Goal: Information Seeking & Learning: Check status

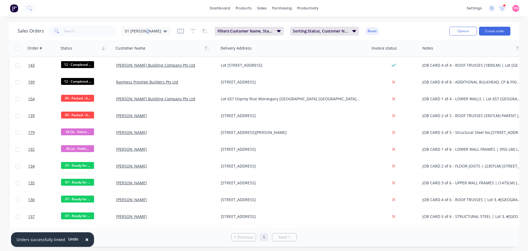
click at [144, 37] on div "Sales Orders 01 [PERSON_NAME]: Customer Name, Status, Card Type Sorting: Status…" at bounding box center [231, 30] width 427 height 13
click at [150, 30] on span "01 [PERSON_NAME]" at bounding box center [143, 31] width 36 height 6
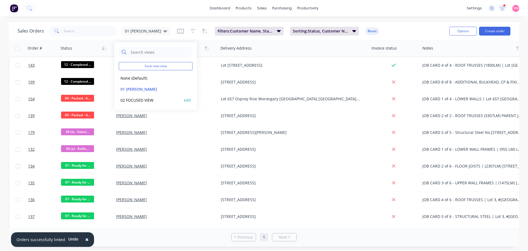
click at [158, 97] on button "02 FOCUSED VIEW" at bounding box center [150, 100] width 63 height 6
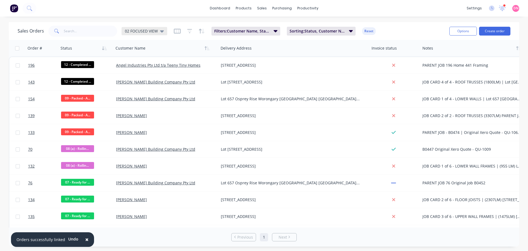
click at [160, 34] on icon at bounding box center [162, 31] width 4 height 6
click at [301, 31] on span "Sorting: Status, Customer Name, Notes" at bounding box center [318, 31] width 56 height 6
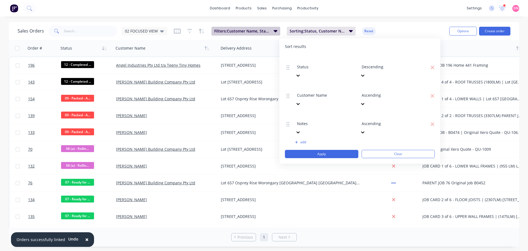
click at [262, 28] on span "Filters: Customer Name, Status, Card Type" at bounding box center [242, 31] width 56 height 6
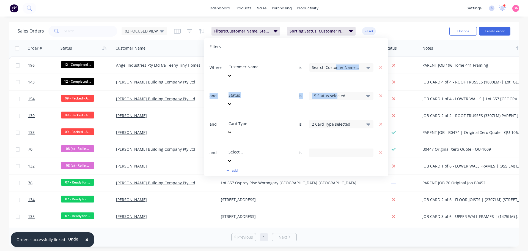
drag, startPoint x: 336, startPoint y: 59, endPoint x: 339, endPoint y: 64, distance: 5.7
click at [338, 66] on div "Where Customer Name is Search Customer Name... and Status is 15 Status selected…" at bounding box center [296, 120] width 173 height 131
click at [339, 64] on div "Search Customer Name..." at bounding box center [337, 67] width 50 height 6
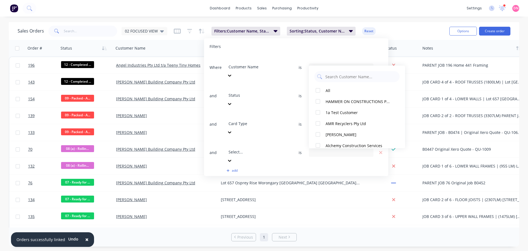
click at [339, 64] on div "5 Customer Name selected" at bounding box center [337, 67] width 50 height 6
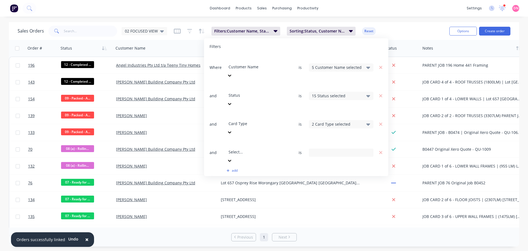
click at [333, 93] on div "15 Status selected" at bounding box center [337, 96] width 50 height 6
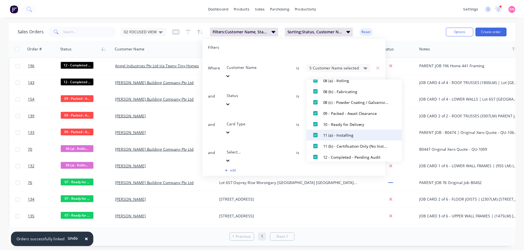
scroll to position [147, 0]
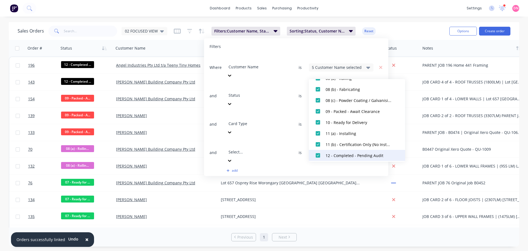
click at [318, 152] on div at bounding box center [317, 155] width 11 height 11
click at [280, 178] on button "Apply" at bounding box center [252, 182] width 85 height 8
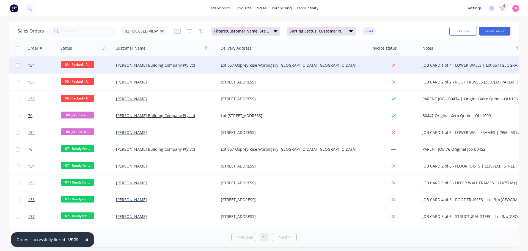
click at [256, 64] on div "Lot 657 Osprey Rise Worongary [GEOGRAPHIC_DATA] [GEOGRAPHIC_DATA] 4213" at bounding box center [290, 65] width 139 height 6
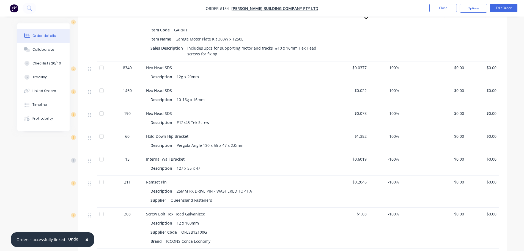
scroll to position [403, 0]
click at [447, 6] on button "Close" at bounding box center [443, 8] width 28 height 8
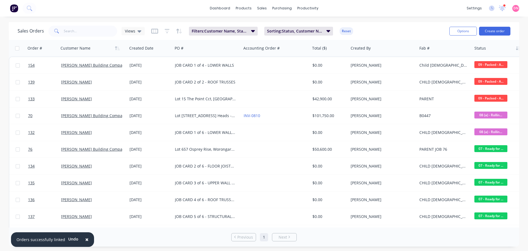
click at [133, 26] on div "Sales Orders Views Filters: Customer Name, Status, Card Type Sorting: Status, C…" at bounding box center [231, 30] width 427 height 13
click at [135, 32] on div "Views" at bounding box center [133, 31] width 23 height 8
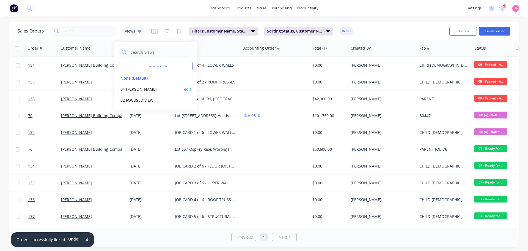
click at [144, 83] on div "01 [PERSON_NAME] edit" at bounding box center [156, 88] width 74 height 11
click at [140, 86] on button "01 [PERSON_NAME]" at bounding box center [150, 89] width 63 height 6
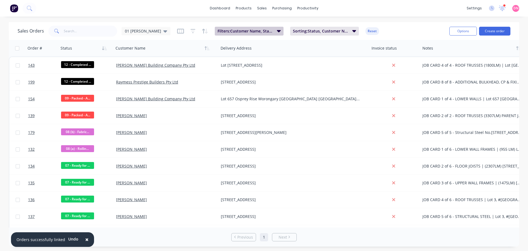
click at [262, 31] on span "Filters: Customer Name, Status, Card Type" at bounding box center [246, 31] width 56 height 6
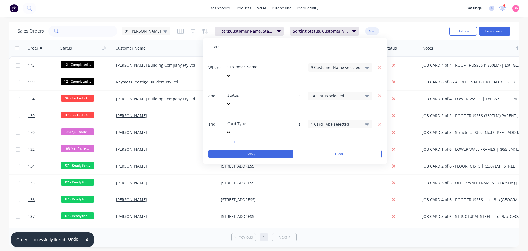
click at [330, 93] on div "14 Status selected" at bounding box center [336, 96] width 50 height 6
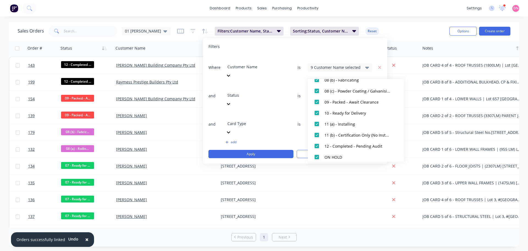
scroll to position [182, 0]
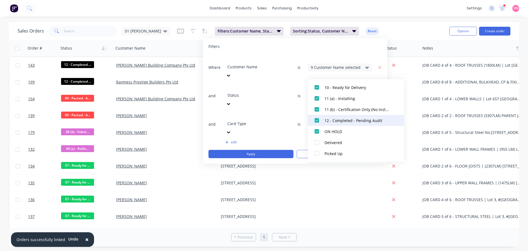
click at [316, 119] on div at bounding box center [316, 120] width 11 height 11
click at [273, 150] on button "Apply" at bounding box center [250, 154] width 85 height 8
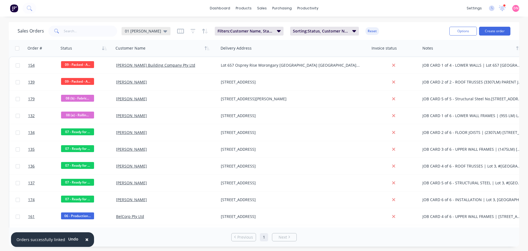
click at [150, 32] on span "01 [PERSON_NAME]" at bounding box center [143, 31] width 36 height 6
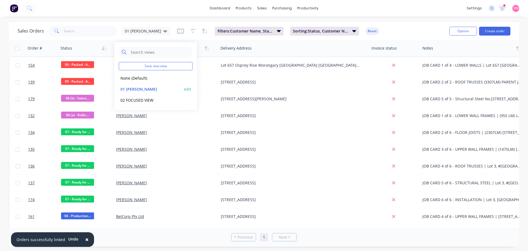
click at [193, 85] on div "01 [PERSON_NAME] edit" at bounding box center [156, 88] width 74 height 11
click at [191, 86] on button "edit" at bounding box center [187, 89] width 7 height 6
click at [221, 73] on button "Update" at bounding box center [227, 75] width 37 height 9
drag, startPoint x: 313, startPoint y: 31, endPoint x: 314, endPoint y: 34, distance: 3.4
click at [314, 34] on button "Sorting: Status, Customer Name, Notes" at bounding box center [324, 31] width 69 height 9
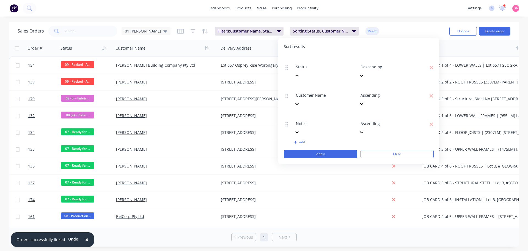
click at [382, 83] on div "2 results available. Use Up and Down to choose options, press Enter to select t…" at bounding box center [389, 95] width 61 height 25
click at [368, 61] on div at bounding box center [400, 59] width 79 height 7
click at [253, 31] on span "Filters: Customer Name, Status, Card Type" at bounding box center [246, 31] width 56 height 6
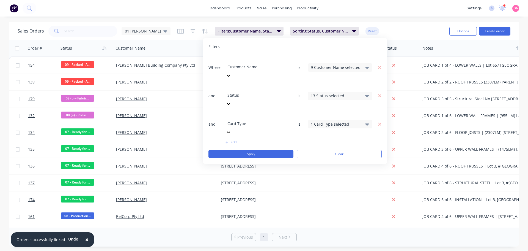
click at [322, 64] on div "9 Customer Name selected" at bounding box center [336, 67] width 50 height 6
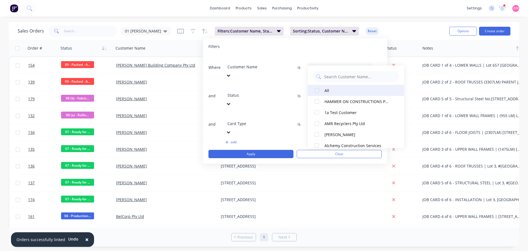
click at [317, 90] on div at bounding box center [316, 90] width 11 height 11
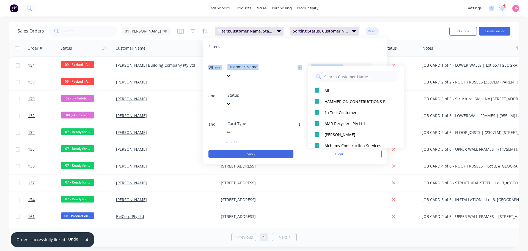
click at [344, 49] on div "Filters Where Customer Name is 136 Customer Name selected and Status is 13 Stat…" at bounding box center [295, 100] width 184 height 125
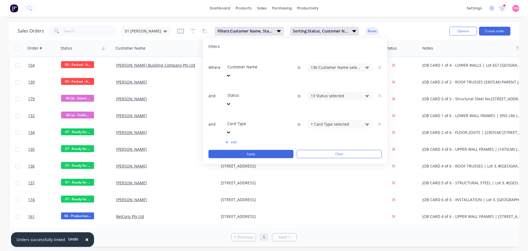
click at [348, 93] on div "13 Status selected" at bounding box center [336, 96] width 50 height 6
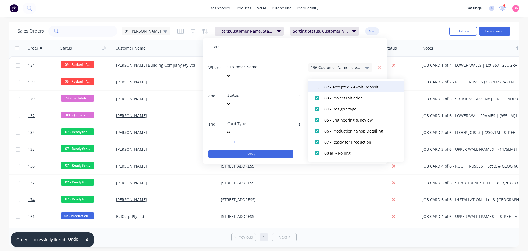
scroll to position [73, 0]
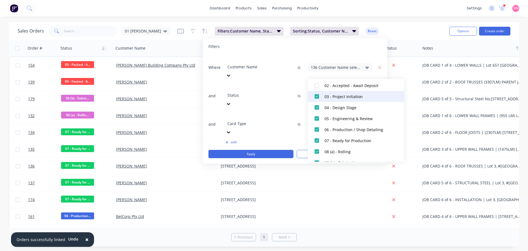
click at [317, 98] on div at bounding box center [316, 96] width 11 height 11
click at [317, 107] on div at bounding box center [316, 107] width 11 height 11
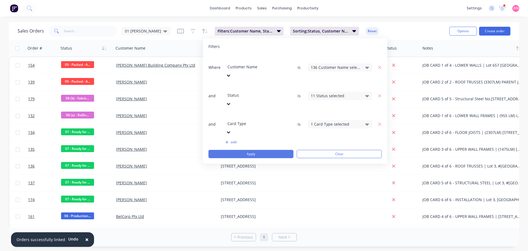
click at [284, 150] on button "Apply" at bounding box center [250, 154] width 85 height 8
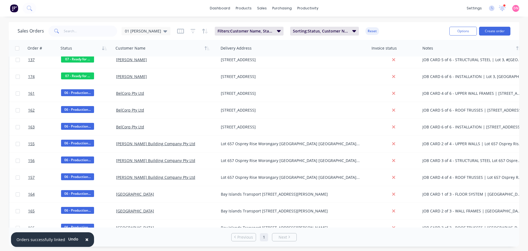
scroll to position [0, 0]
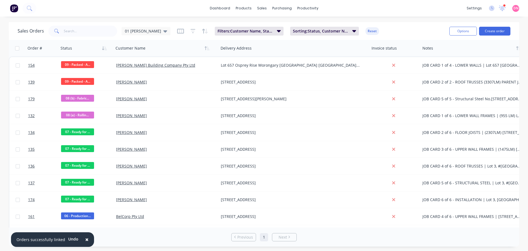
click at [145, 35] on div "Sales Orders 01 [PERSON_NAME]: Customer Name, Status, Card Type Sorting: Status…" at bounding box center [231, 30] width 427 height 13
click at [147, 32] on span "01 [PERSON_NAME]" at bounding box center [143, 31] width 36 height 6
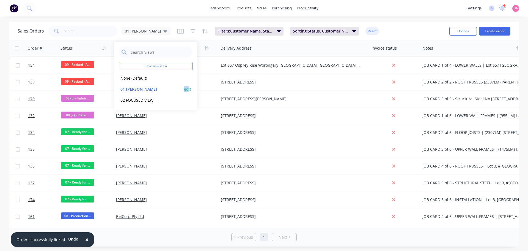
click at [191, 83] on div "01 [PERSON_NAME] edit" at bounding box center [156, 88] width 74 height 11
click at [189, 86] on button "edit" at bounding box center [187, 89] width 7 height 6
click at [218, 72] on button "Update" at bounding box center [227, 75] width 37 height 9
click at [163, 33] on icon at bounding box center [165, 31] width 4 height 6
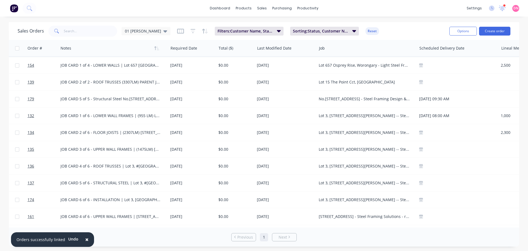
scroll to position [0, 393]
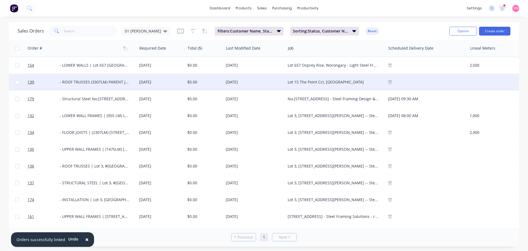
click at [478, 85] on div at bounding box center [494, 82] width 52 height 17
type input "3307"
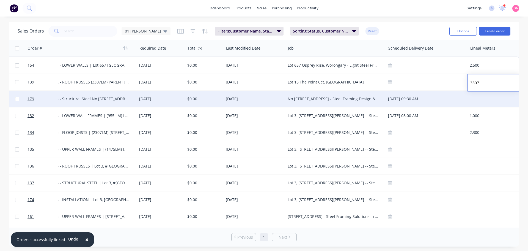
click at [486, 94] on div at bounding box center [494, 98] width 52 height 17
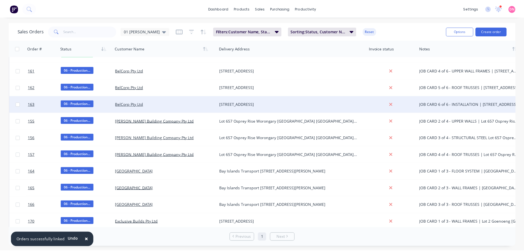
scroll to position [147, 0]
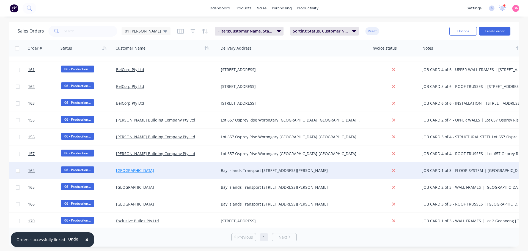
click at [154, 172] on link "[GEOGRAPHIC_DATA]" at bounding box center [135, 169] width 38 height 5
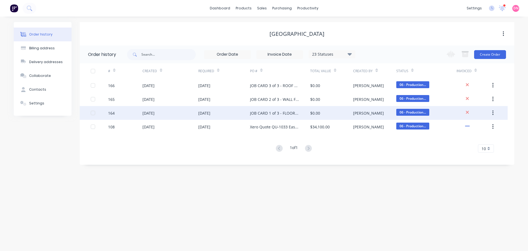
click at [278, 113] on div "JOB CARD 1 of 3 - FLOOR SYSTEM | [GEOGRAPHIC_DATA]" at bounding box center [274, 113] width 49 height 6
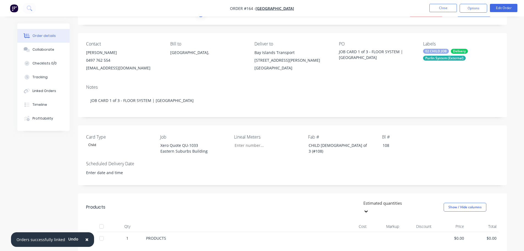
scroll to position [18, 0]
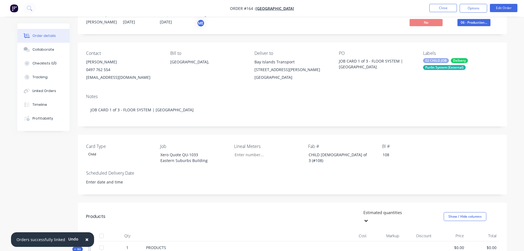
click at [428, 65] on div "Purlin System (External)" at bounding box center [444, 67] width 43 height 5
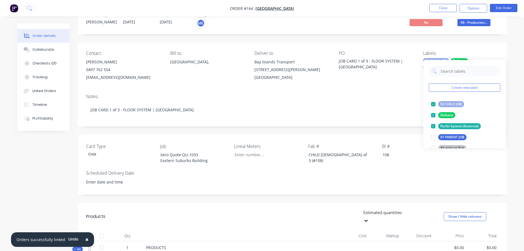
click at [260, 141] on div "Card Type Child Job Xero Quote QU-1033 Eastern Suburbs Building Lineal Meters F…" at bounding box center [292, 164] width 429 height 60
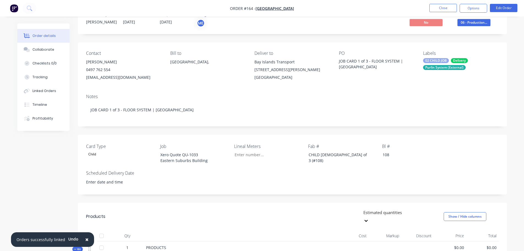
drag, startPoint x: 9, startPoint y: 0, endPoint x: 162, endPoint y: 41, distance: 158.2
click at [162, 42] on div "Contact [PERSON_NAME] [PHONE_NUMBER] [EMAIL_ADDRESS][DOMAIN_NAME] Bill to [GEOG…" at bounding box center [292, 65] width 429 height 47
click at [267, 7] on span "[GEOGRAPHIC_DATA]" at bounding box center [275, 8] width 39 height 5
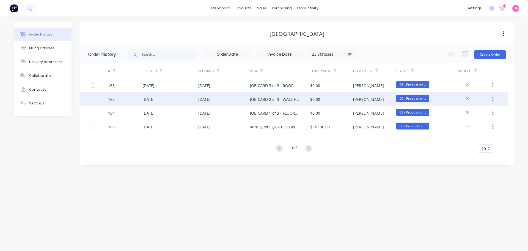
click at [251, 95] on div "JOB CARD 2 of 3 - WALL FRAMES | [GEOGRAPHIC_DATA]" at bounding box center [280, 99] width 60 height 14
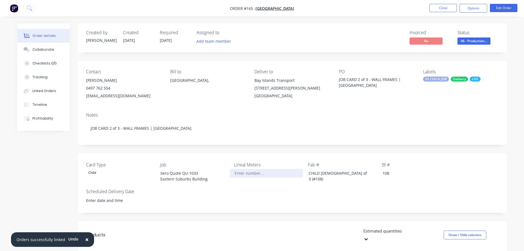
click at [244, 169] on input "Card Type" at bounding box center [266, 173] width 73 height 8
click at [253, 153] on div "Card Type Child Job Xero Quote QU-1033 Eastern Suburbs Building Lineal Meters 1…" at bounding box center [292, 183] width 429 height 60
click at [268, 169] on input "1742" at bounding box center [266, 173] width 73 height 8
drag, startPoint x: 238, startPoint y: 141, endPoint x: 219, endPoint y: 141, distance: 19.5
click at [219, 153] on div "Card Type Child Job Xero Quote QU-1033 Eastern Suburbs Building Lineal Meters 1…" at bounding box center [292, 183] width 429 height 60
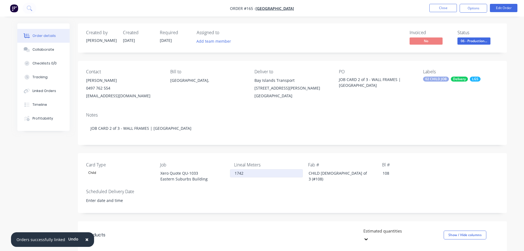
click at [249, 169] on input "1742" at bounding box center [266, 173] width 73 height 8
type input "1"
type input "4"
type input "1,800"
click at [199, 37] on button "Add team member" at bounding box center [213, 40] width 40 height 7
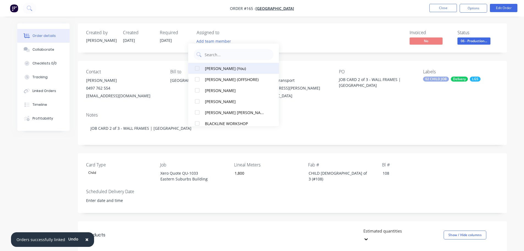
click at [197, 70] on div at bounding box center [197, 68] width 11 height 11
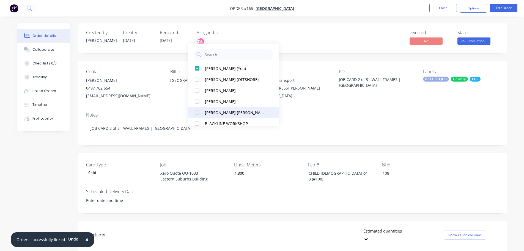
click at [196, 114] on div at bounding box center [197, 112] width 11 height 11
click at [252, 34] on div "Invoiced No Status 06 - Production..." at bounding box center [375, 38] width 247 height 16
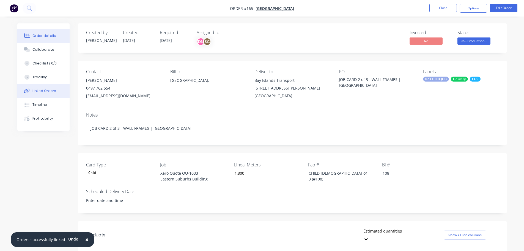
click at [50, 84] on button "Linked Orders" at bounding box center [43, 91] width 52 height 14
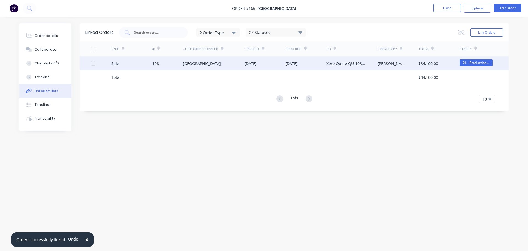
click at [236, 63] on div "[GEOGRAPHIC_DATA]" at bounding box center [214, 63] width 62 height 14
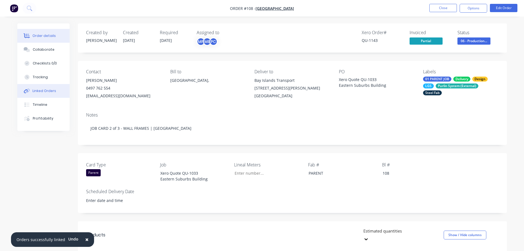
click at [44, 88] on div "Linked Orders" at bounding box center [44, 90] width 24 height 5
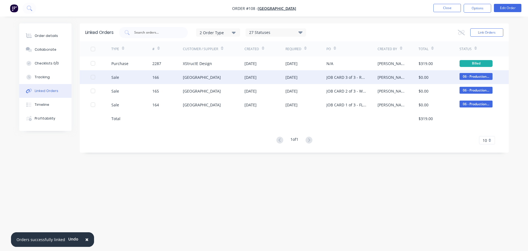
click at [259, 74] on div "[DATE]" at bounding box center [265, 77] width 41 height 14
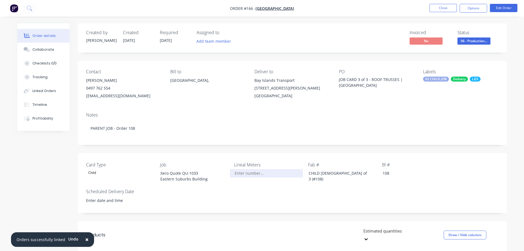
click at [256, 169] on input "Card Type" at bounding box center [266, 173] width 73 height 8
type input "1,300"
click at [456, 7] on button "Close" at bounding box center [443, 8] width 28 height 8
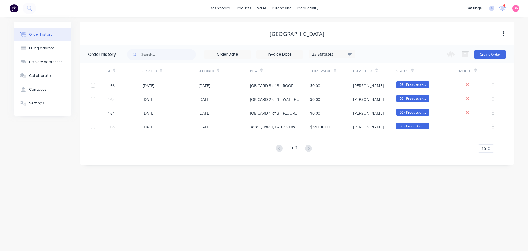
drag, startPoint x: 376, startPoint y: 65, endPoint x: 368, endPoint y: 69, distance: 9.0
drag, startPoint x: 368, startPoint y: 69, endPoint x: 493, endPoint y: 75, distance: 125.3
click at [493, 75] on div at bounding box center [495, 70] width 9 height 15
click at [340, 55] on div "23 Statuses" at bounding box center [332, 54] width 46 height 6
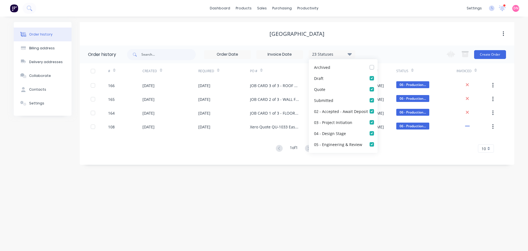
scroll to position [24, 0]
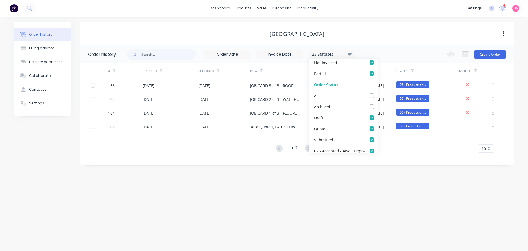
click at [414, 43] on div "[GEOGRAPHIC_DATA]" at bounding box center [297, 33] width 435 height 23
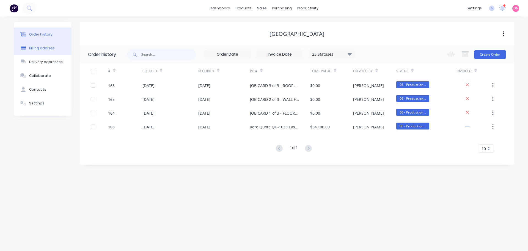
click at [59, 41] on button "Billing address" at bounding box center [43, 48] width 58 height 14
select select "AU"
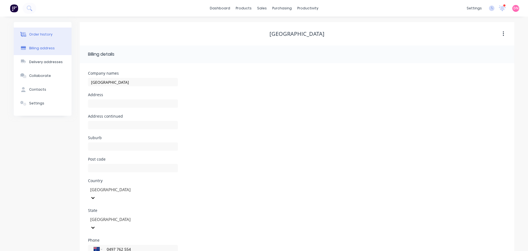
click at [61, 28] on button "Order history" at bounding box center [43, 35] width 58 height 14
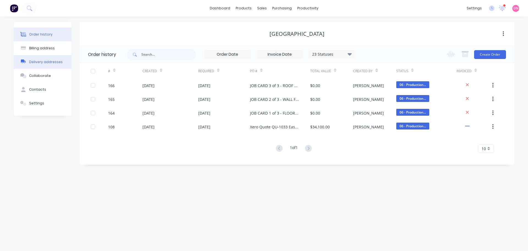
click at [57, 55] on button "Delivery addresses" at bounding box center [43, 62] width 58 height 14
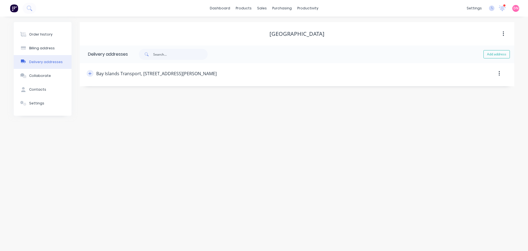
click at [88, 72] on icon "button" at bounding box center [89, 74] width 3 height 4
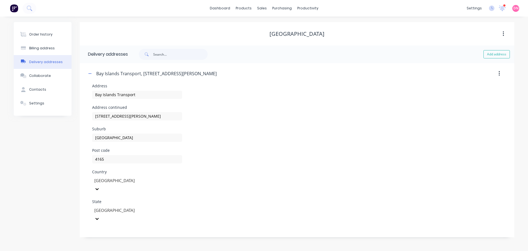
click at [500, 68] on button "button" at bounding box center [499, 73] width 13 height 10
click at [51, 69] on button "Collaborate" at bounding box center [43, 76] width 58 height 14
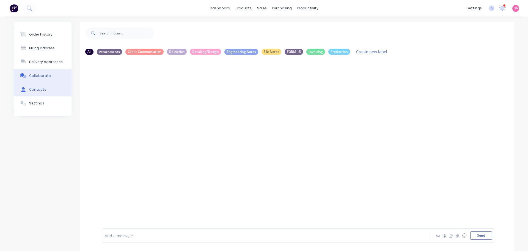
click at [56, 83] on button "Contacts" at bounding box center [43, 90] width 58 height 14
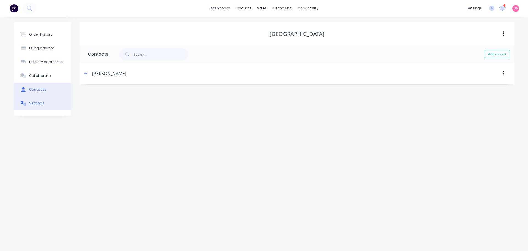
click at [55, 96] on button "Settings" at bounding box center [43, 103] width 58 height 14
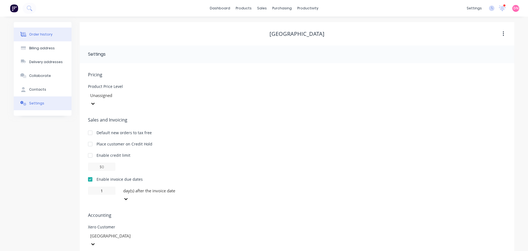
click at [45, 32] on button "Order history" at bounding box center [43, 35] width 58 height 14
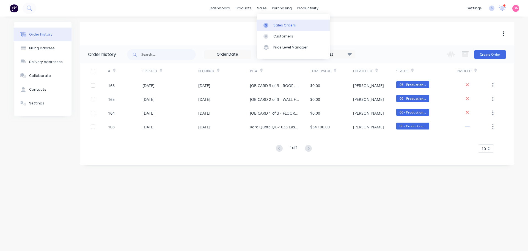
click at [276, 23] on div "Sales Orders" at bounding box center [284, 25] width 23 height 5
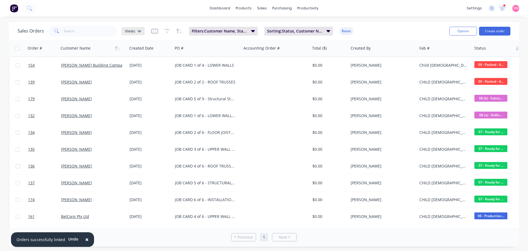
click at [129, 30] on span "Views" at bounding box center [130, 31] width 10 height 6
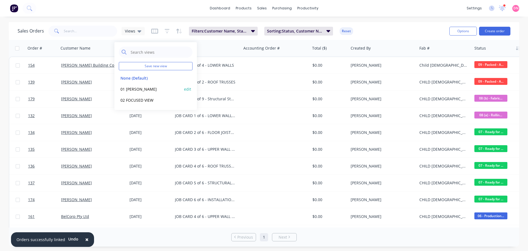
click at [135, 89] on div "01 [PERSON_NAME] edit" at bounding box center [156, 88] width 74 height 11
click at [134, 86] on button "01 [PERSON_NAME]" at bounding box center [150, 89] width 63 height 6
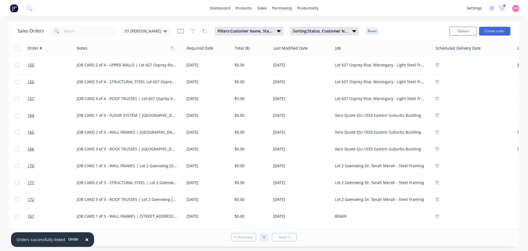
scroll to position [202, 393]
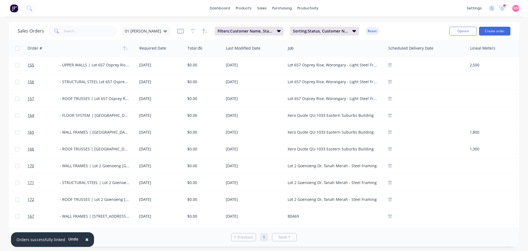
drag, startPoint x: 509, startPoint y: 46, endPoint x: 452, endPoint y: 40, distance: 57.1
click at [452, 40] on div "Sales Orders 01 [PERSON_NAME]: Customer Name, Status, Card Type Sorting: Status…" at bounding box center [264, 134] width 510 height 224
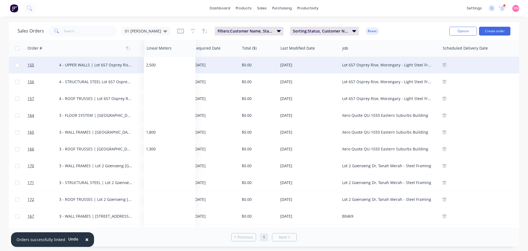
drag, startPoint x: 476, startPoint y: 50, endPoint x: 156, endPoint y: 58, distance: 320.0
click at [149, 58] on div "Order # Status Customer Name Delivery Address Invoice status Notes Required Dat…" at bounding box center [71, 56] width 904 height 436
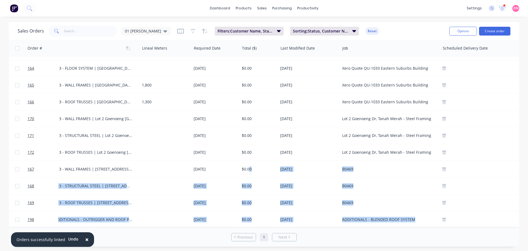
drag, startPoint x: 246, startPoint y: 224, endPoint x: 203, endPoint y: 225, distance: 43.5
click at [203, 226] on div "Order # Status Customer Name Delivery Address Invoice status Notes Lineal Meter…" at bounding box center [264, 133] width 510 height 187
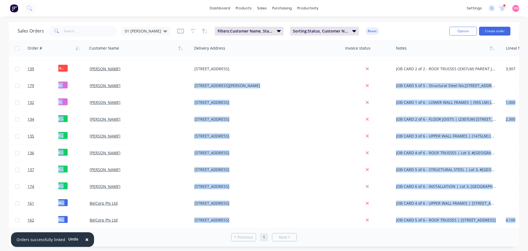
scroll to position [13, 31]
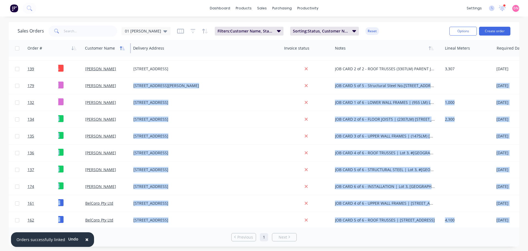
drag, startPoint x: 185, startPoint y: 48, endPoint x: 120, endPoint y: 51, distance: 64.7
click at [120, 51] on div "Customer Name" at bounding box center [107, 48] width 48 height 17
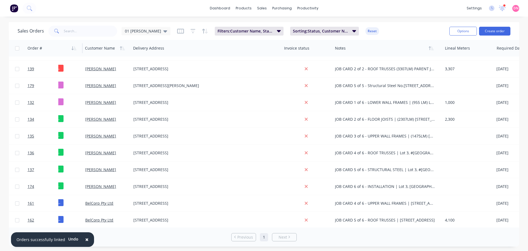
click at [79, 46] on div "Status" at bounding box center [55, 48] width 55 height 17
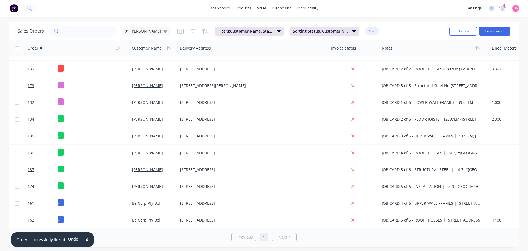
drag, startPoint x: 80, startPoint y: 45, endPoint x: 127, endPoint y: 46, distance: 46.8
click at [129, 46] on div at bounding box center [129, 48] width 1 height 10
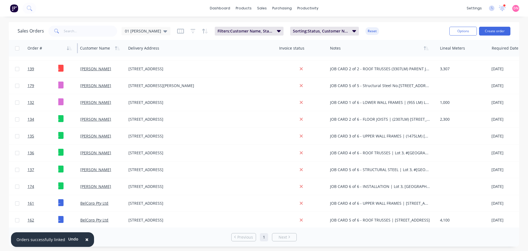
drag, startPoint x: 127, startPoint y: 46, endPoint x: 75, endPoint y: 51, distance: 52.0
click at [77, 51] on div at bounding box center [77, 48] width 1 height 10
drag, startPoint x: 325, startPoint y: 46, endPoint x: 282, endPoint y: 50, distance: 42.8
click at [282, 50] on div "Invoice status" at bounding box center [302, 48] width 51 height 17
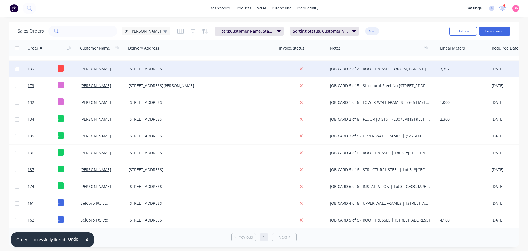
drag, startPoint x: 325, startPoint y: 50, endPoint x: 296, endPoint y: 61, distance: 32.0
click at [298, 54] on div "Invoice status" at bounding box center [302, 48] width 51 height 17
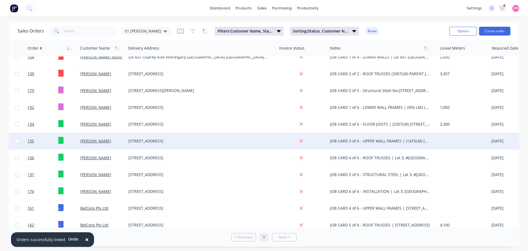
scroll to position [0, 31]
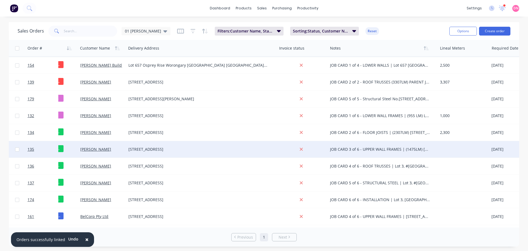
click at [444, 148] on div at bounding box center [464, 149] width 52 height 17
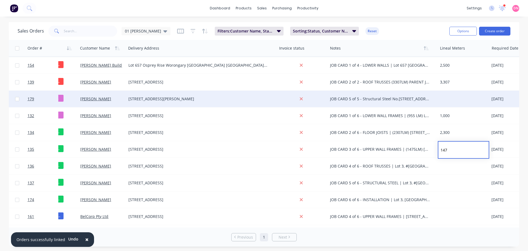
type input "1475"
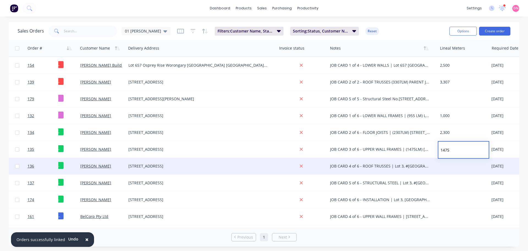
click at [448, 167] on div at bounding box center [464, 166] width 52 height 17
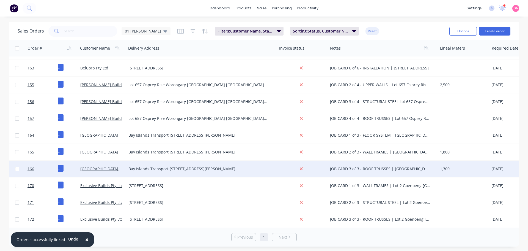
scroll to position [183, 31]
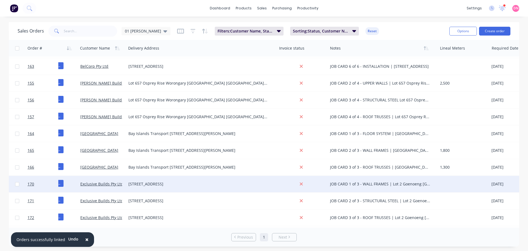
click at [447, 184] on div at bounding box center [464, 183] width 52 height 17
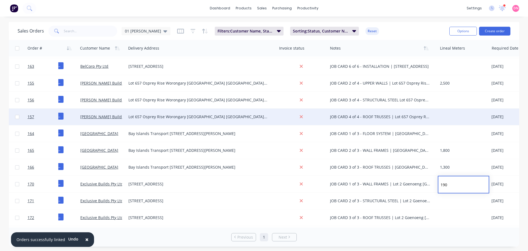
type input "1900"
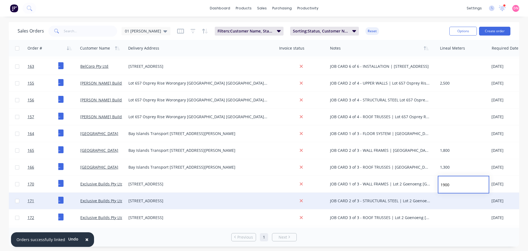
click at [450, 199] on div at bounding box center [464, 200] width 52 height 17
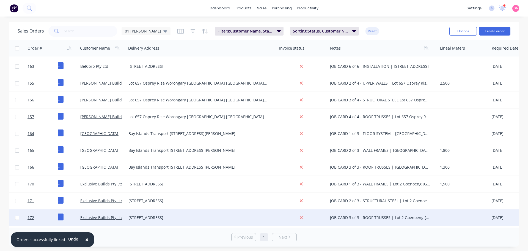
click at [443, 217] on div at bounding box center [464, 217] width 52 height 17
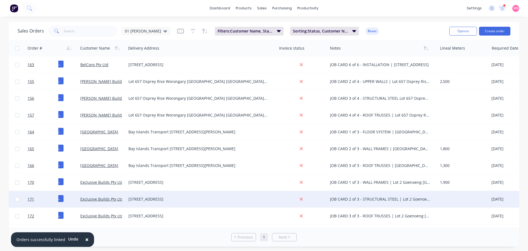
scroll to position [203, 31]
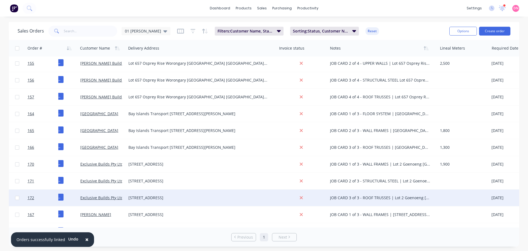
click at [440, 195] on div at bounding box center [464, 197] width 52 height 17
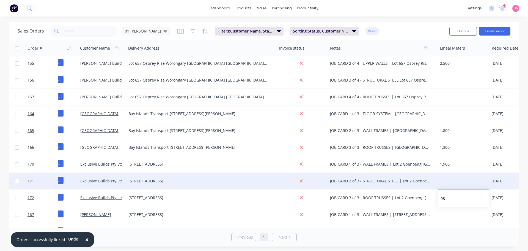
type input "980"
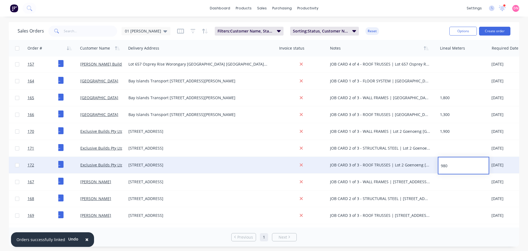
scroll to position [240, 31]
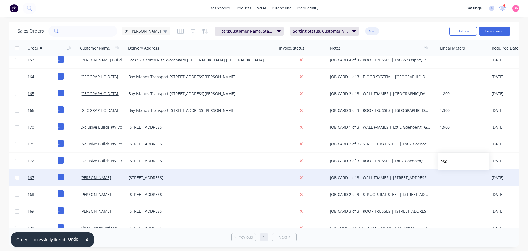
click at [445, 176] on div at bounding box center [464, 177] width 52 height 17
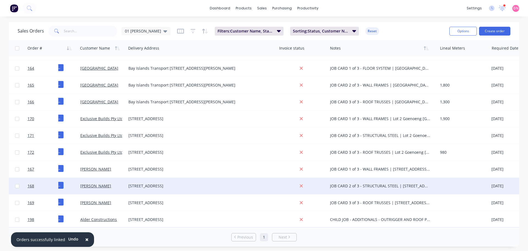
scroll to position [251, 31]
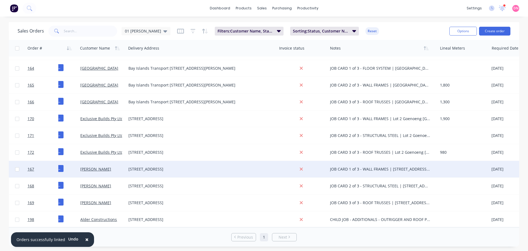
click at [452, 170] on div at bounding box center [464, 169] width 52 height 17
type input "2400"
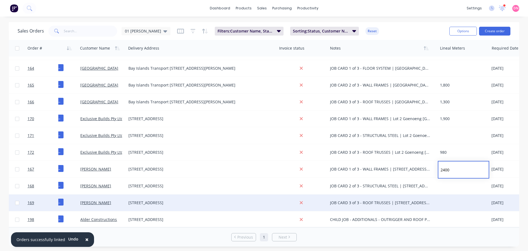
click at [447, 201] on div at bounding box center [464, 202] width 52 height 17
click at [442, 203] on div at bounding box center [464, 202] width 52 height 17
type input "2100"
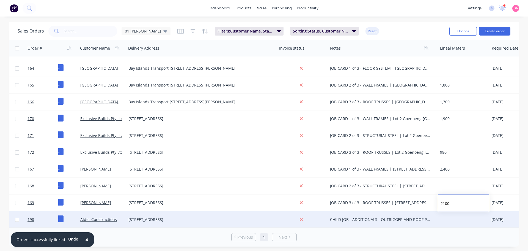
click at [445, 215] on div at bounding box center [464, 219] width 52 height 17
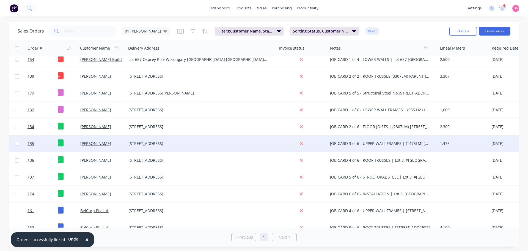
scroll to position [0, 31]
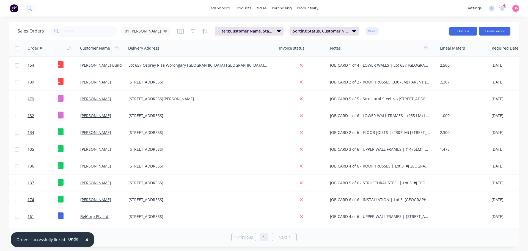
click at [475, 33] on button "Options" at bounding box center [463, 31] width 28 height 9
click at [409, 32] on div "Sales Orders 01 [PERSON_NAME]: Customer Name, Status, Card Type Sorting: Status…" at bounding box center [231, 30] width 427 height 13
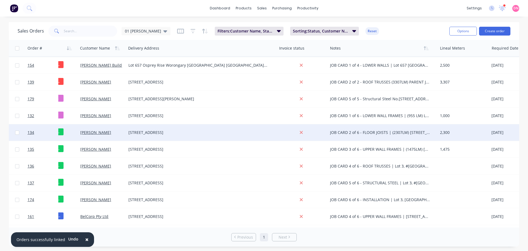
click at [447, 131] on div "2,300" at bounding box center [462, 133] width 45 height 6
drag, startPoint x: 449, startPoint y: 134, endPoint x: 443, endPoint y: 136, distance: 6.6
click at [443, 136] on input "2300" at bounding box center [463, 133] width 51 height 17
click at [464, 134] on input "2310" at bounding box center [463, 133] width 51 height 17
drag, startPoint x: 453, startPoint y: 133, endPoint x: 443, endPoint y: 134, distance: 10.9
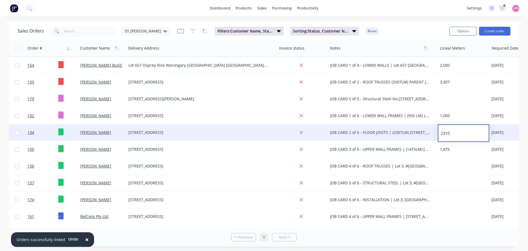
click at [443, 134] on input "2310" at bounding box center [463, 133] width 51 height 17
click at [458, 133] on input "2310" at bounding box center [463, 133] width 51 height 17
type input "2307"
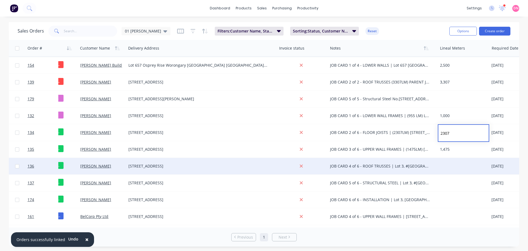
click at [462, 168] on div at bounding box center [464, 166] width 52 height 17
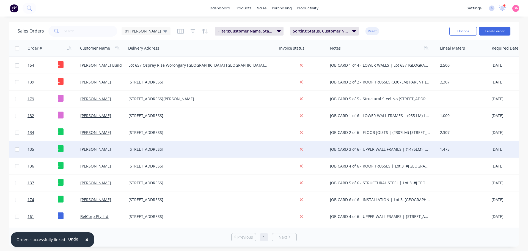
click at [445, 148] on div "1,475" at bounding box center [462, 149] width 45 height 6
drag, startPoint x: 450, startPoint y: 150, endPoint x: 426, endPoint y: 149, distance: 24.2
click at [426, 149] on div "135 07 - Ready for ... [PERSON_NAME][STREET_ADDRESS] JOB CARD 3 of 6 - UPPER WA…" at bounding box center [399, 149] width 841 height 17
type input "1693"
click at [411, 149] on div "JOB CARD 3 of 6 - UPPER WALL FRAMES | (1475LM) [STREET_ADDRESS] B0445" at bounding box center [380, 149] width 100 height 6
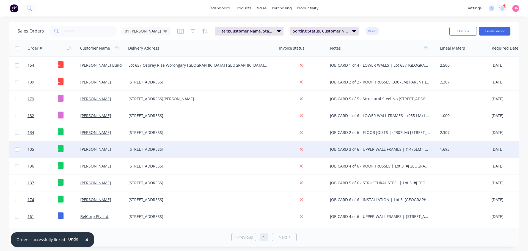
click at [411, 150] on div "JOB CARD 3 of 6 - UPPER WALL FRAMES | (1475LM) [STREET_ADDRESS] B0445" at bounding box center [380, 149] width 100 height 6
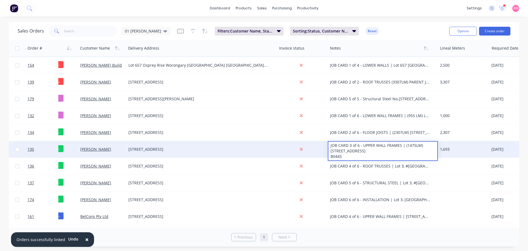
click at [419, 145] on div "JOB CARD 3 of 6 - UPPER WALL FRAMES | (1475LM) [STREET_ADDRESS] B0445" at bounding box center [382, 150] width 109 height 19
drag, startPoint x: 419, startPoint y: 145, endPoint x: 401, endPoint y: 145, distance: 17.9
click at [401, 145] on div "JOB CARD 3 of 6 - UPPER WALL FRAMES | (1475LM) [STREET_ADDRESS] B0445" at bounding box center [382, 150] width 109 height 19
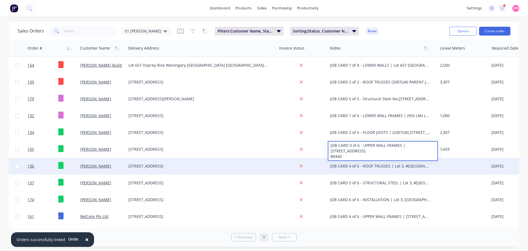
click at [466, 160] on div at bounding box center [464, 166] width 52 height 17
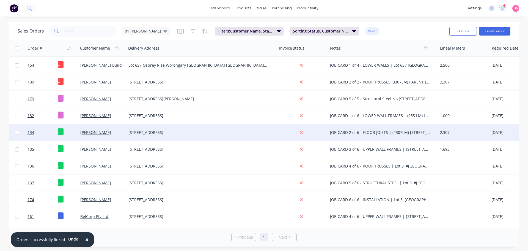
click at [403, 134] on div "JOB CARD 2 of 6 - FLOOR JOISTS | (2307LM) [STREET_ADDRESS]" at bounding box center [380, 133] width 100 height 6
click at [406, 128] on div "JOB CARD 2 of 6 - FLOOR JOISTS | (2307LM) [STREET_ADDRESS]" at bounding box center [382, 131] width 109 height 13
drag, startPoint x: 405, startPoint y: 129, endPoint x: 389, endPoint y: 130, distance: 16.5
click at [389, 130] on div "JOB CARD 2 of 6 - FLOOR JOISTS | (2307LM) [STREET_ADDRESS]" at bounding box center [382, 131] width 109 height 13
click at [457, 130] on div "2,307" at bounding box center [462, 133] width 45 height 6
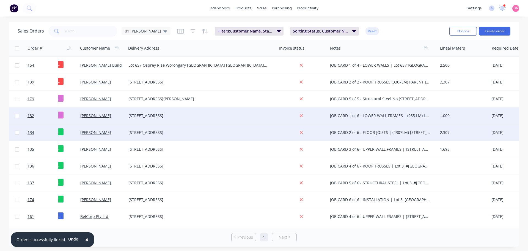
click at [418, 116] on div "JOB CARD 1 of 6 - LOWER WALL FRAMES | (955 LM) Lot 3, #[GEOGRAPHIC_DATA], Carsl…" at bounding box center [380, 116] width 100 height 6
click at [419, 112] on div "JOB CARD 1 of 6 - LOWER WALL FRAMES | (955 LM) Lot 3, #[GEOGRAPHIC_DATA], Carsl…" at bounding box center [382, 114] width 109 height 13
drag, startPoint x: 419, startPoint y: 113, endPoint x: 403, endPoint y: 113, distance: 16.5
click at [403, 113] on div "JOB CARD 1 of 6 - LOWER WALL FRAMES | (955 LM) Lot 3, #[GEOGRAPHIC_DATA], Carsl…" at bounding box center [382, 114] width 109 height 13
click at [455, 115] on div "1,000" at bounding box center [462, 116] width 45 height 6
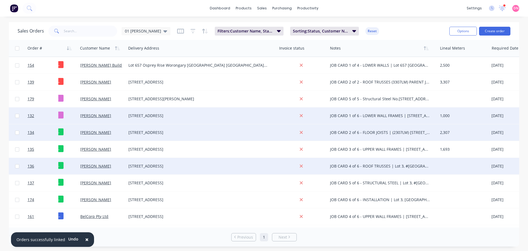
click at [438, 168] on div at bounding box center [464, 166] width 52 height 17
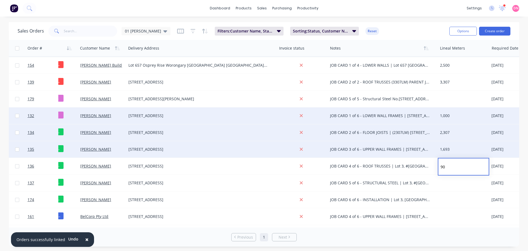
type input "900"
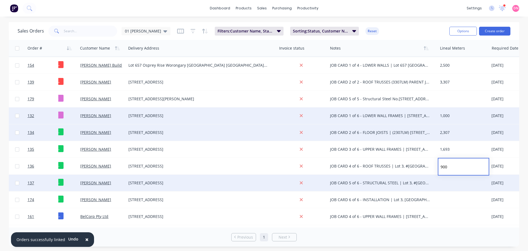
click at [462, 179] on div at bounding box center [464, 182] width 52 height 17
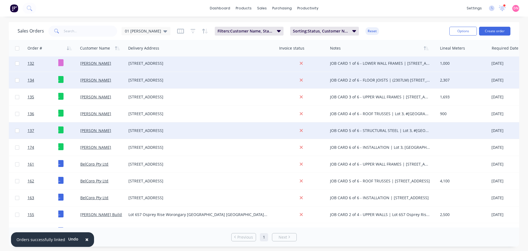
scroll to position [55, 31]
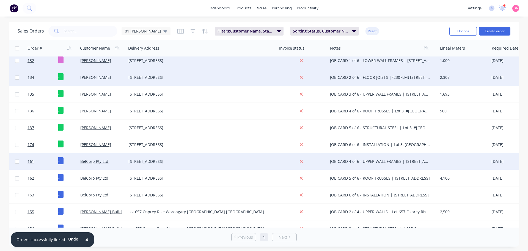
click at [440, 160] on div at bounding box center [464, 161] width 52 height 17
type input "3700"
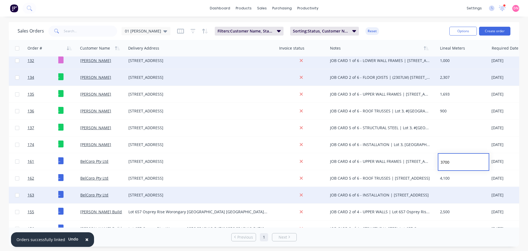
click at [466, 190] on div at bounding box center [464, 194] width 52 height 17
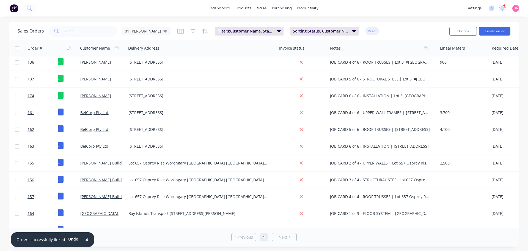
scroll to position [110, 31]
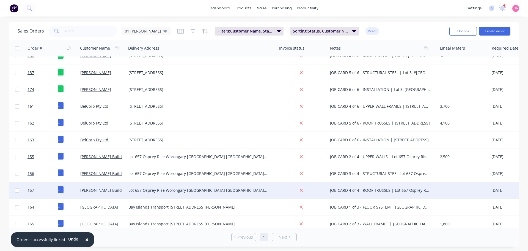
click at [445, 187] on div at bounding box center [464, 190] width 52 height 17
type input "2500"
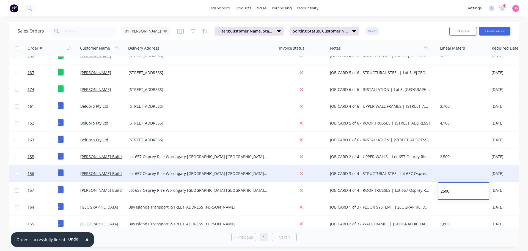
click at [448, 174] on div at bounding box center [464, 173] width 52 height 17
click at [441, 175] on div at bounding box center [464, 173] width 52 height 17
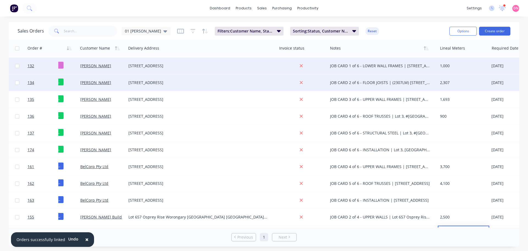
scroll to position [31, 31]
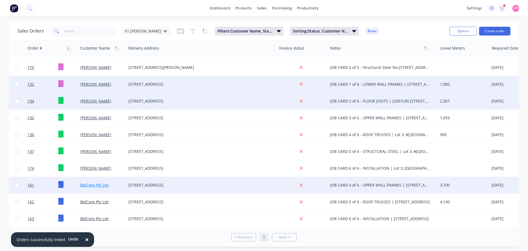
click at [97, 183] on link "BelCorp Pty Ltd" at bounding box center [94, 184] width 28 height 5
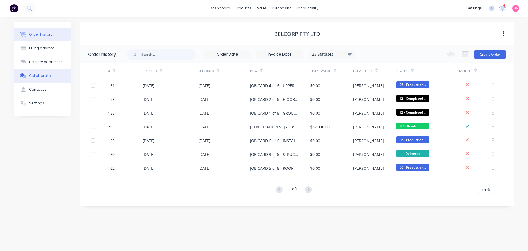
click at [43, 69] on button "Collaborate" at bounding box center [43, 76] width 58 height 14
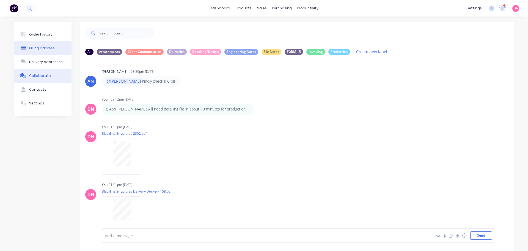
click at [26, 41] on button "Billing address" at bounding box center [43, 48] width 58 height 14
select select "AU"
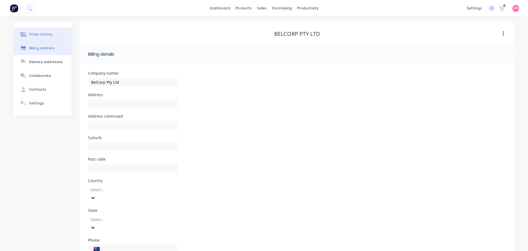
click at [32, 29] on button "Order history" at bounding box center [43, 35] width 58 height 14
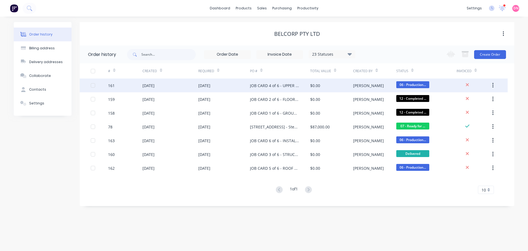
click at [210, 87] on div "[DATE]" at bounding box center [204, 86] width 12 height 6
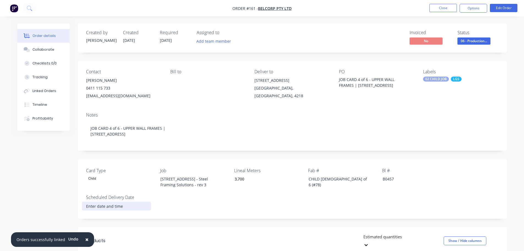
click at [108, 202] on input at bounding box center [116, 206] width 68 height 8
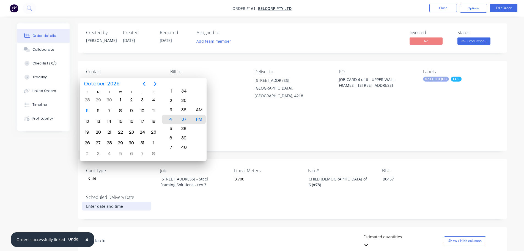
click at [225, 86] on div "Contact [PERSON_NAME] [PHONE_NUMBER] [EMAIL_ADDRESS][DOMAIN_NAME] Bill to Deliv…" at bounding box center [292, 84] width 429 height 47
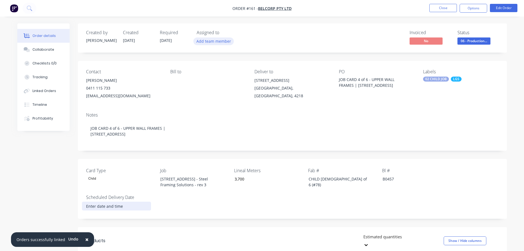
click at [193, 37] on button "Add team member" at bounding box center [213, 40] width 40 height 7
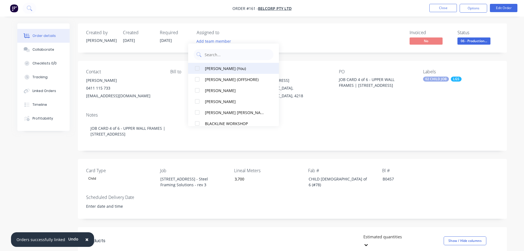
click at [196, 69] on div at bounding box center [197, 68] width 11 height 11
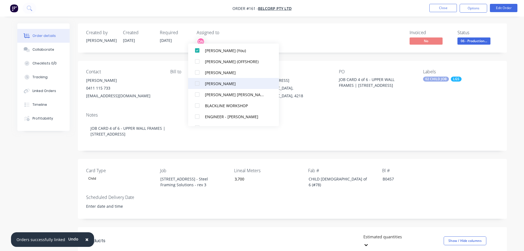
scroll to position [18, 0]
click at [198, 94] on div at bounding box center [197, 93] width 11 height 11
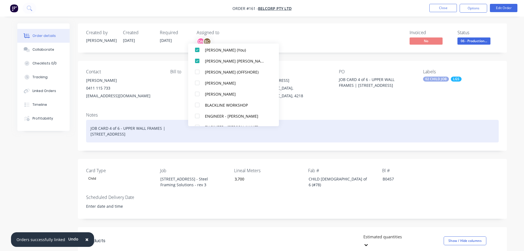
click at [320, 120] on div "JOB CARD 4 of 6 - UPPER WALL FRAMES | [STREET_ADDRESS]" at bounding box center [292, 131] width 413 height 23
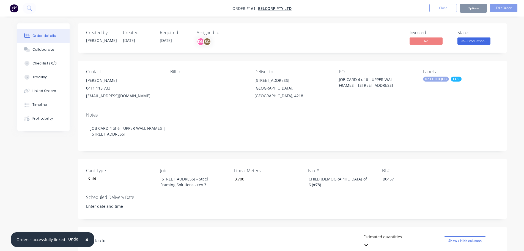
click at [449, 76] on div "02 CHILD JOB LGS" at bounding box center [460, 78] width 75 height 5
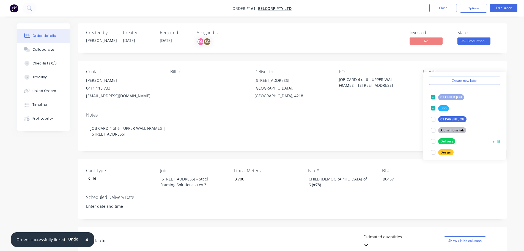
click at [434, 139] on div at bounding box center [433, 141] width 11 height 11
click at [433, 151] on div at bounding box center [433, 152] width 11 height 11
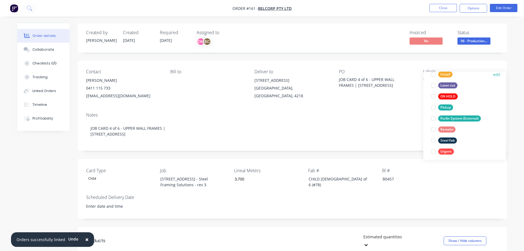
scroll to position [108, 0]
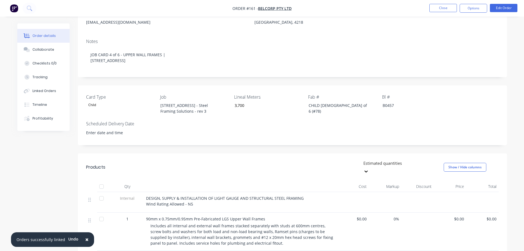
click at [409, 85] on div "Card Type Child Job [STREET_ADDRESS] - Steel Framing Solutions - rev 3 Lineal M…" at bounding box center [292, 115] width 429 height 60
click at [244, 223] on span "Includes all internal and external wall frames stacked separately with studs at…" at bounding box center [242, 234] width 184 height 23
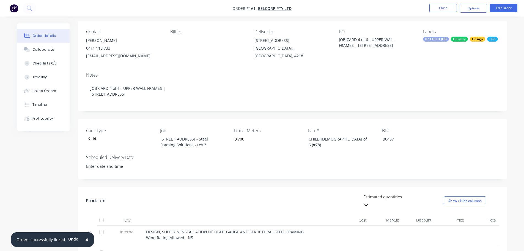
scroll to position [39, 0]
click at [45, 45] on button "Collaborate" at bounding box center [43, 50] width 52 height 14
